Goal: Find contact information: Find contact information

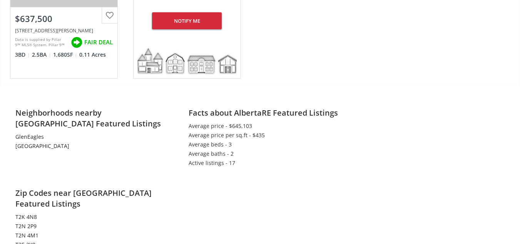
scroll to position [1245, 0]
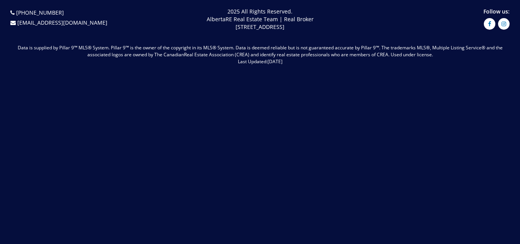
click at [419, 139] on div "(587) 819-0007 info@AlbertaRE.com 2025 All Rights Reserved. AlbertaRE Real Esta…" at bounding box center [260, 122] width 520 height 244
drag, startPoint x: 420, startPoint y: 156, endPoint x: 416, endPoint y: 156, distance: 4.2
click at [419, 156] on div "(587) 819-0007 info@AlbertaRE.com 2025 All Rights Reserved. AlbertaRE Real Esta…" at bounding box center [260, 122] width 520 height 244
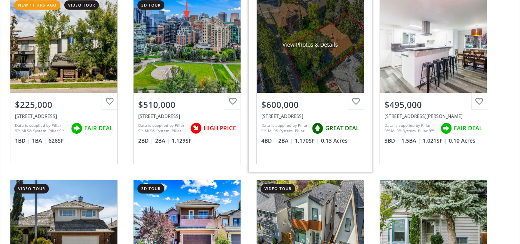
scroll to position [97, 0]
